Goal: Task Accomplishment & Management: Manage account settings

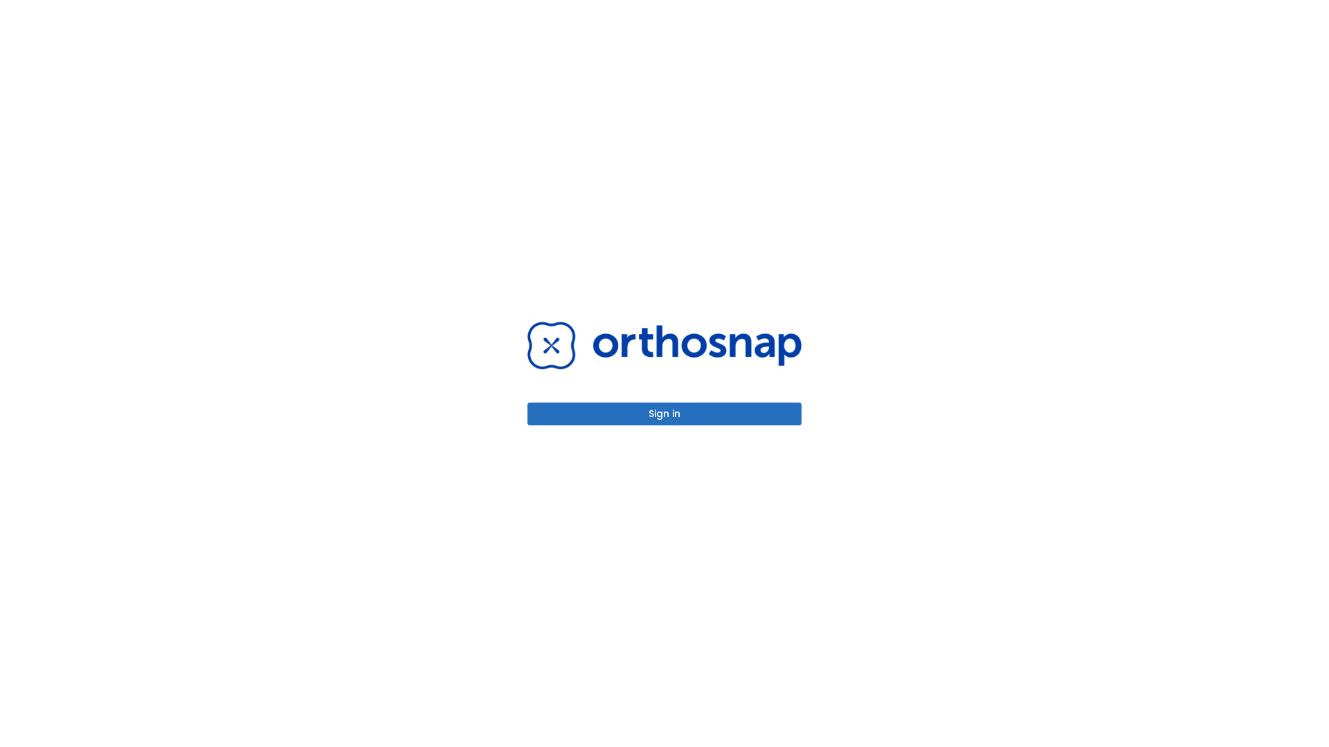
click at [664, 414] on button "Sign in" at bounding box center [664, 414] width 274 height 23
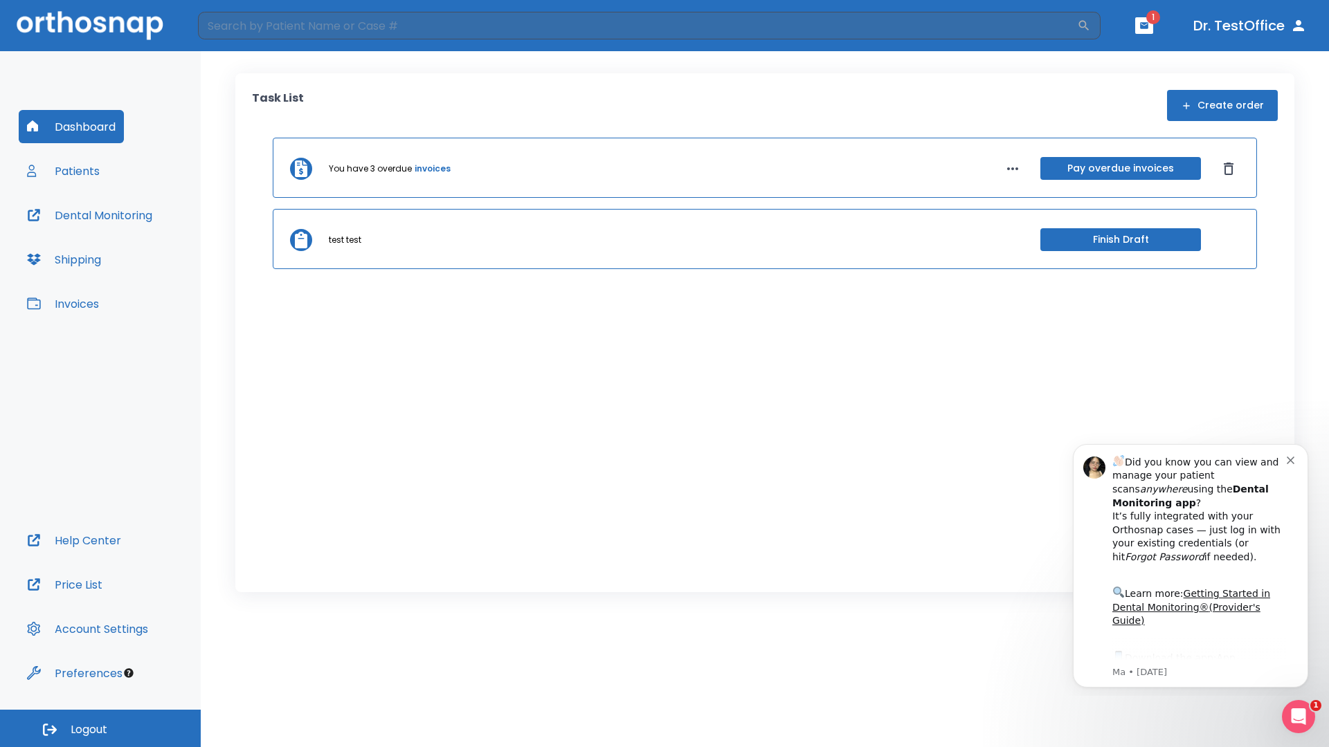
click at [100, 729] on span "Logout" at bounding box center [89, 729] width 37 height 15
